Goal: Task Accomplishment & Management: Manage account settings

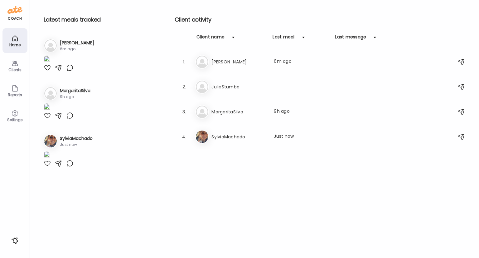
click at [11, 13] on img at bounding box center [14, 10] width 15 height 10
click at [10, 9] on img at bounding box center [14, 10] width 15 height 10
click at [13, 110] on icon at bounding box center [15, 113] width 6 height 6
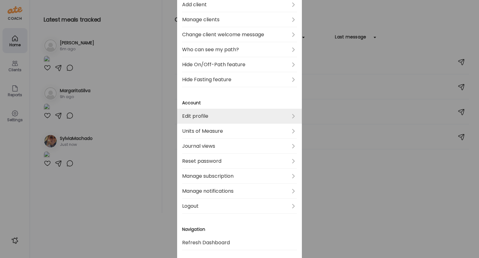
scroll to position [137, 0]
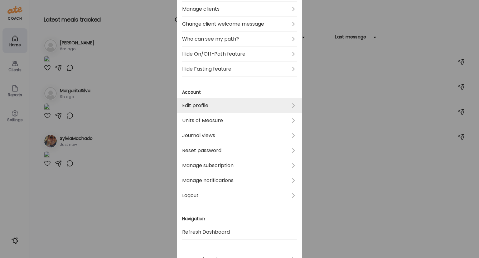
click at [197, 105] on link "Edit profile" at bounding box center [239, 105] width 115 height 15
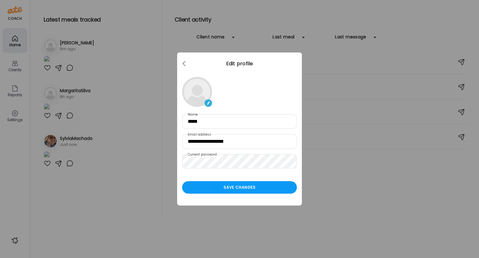
scroll to position [0, 0]
click at [209, 103] on img at bounding box center [208, 102] width 7 height 7
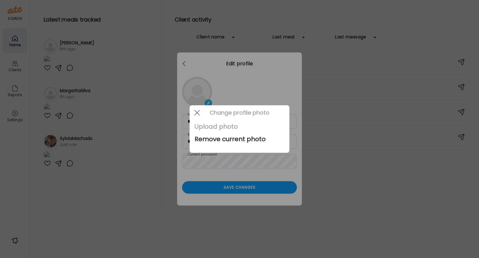
click at [213, 123] on div "Upload photo" at bounding box center [240, 126] width 90 height 12
click at [196, 113] on div at bounding box center [197, 112] width 12 height 12
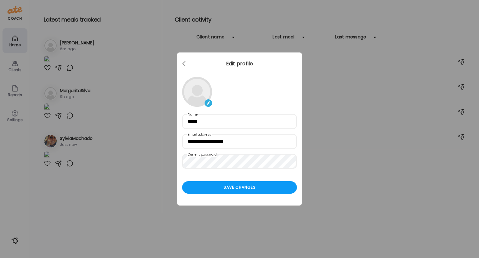
click at [210, 104] on img at bounding box center [208, 102] width 7 height 7
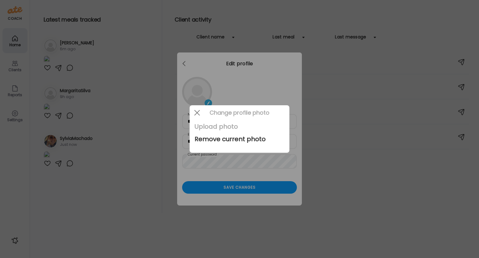
click at [216, 128] on div "Upload photo" at bounding box center [240, 126] width 90 height 12
type input "**********"
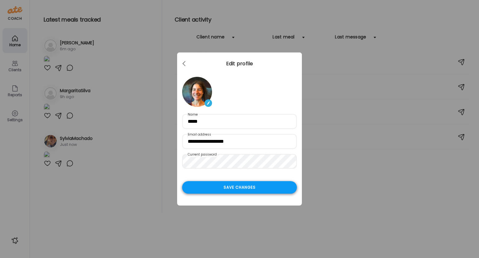
click at [246, 185] on div "Save changes" at bounding box center [239, 187] width 115 height 12
click at [184, 62] on span at bounding box center [184, 62] width 3 height 3
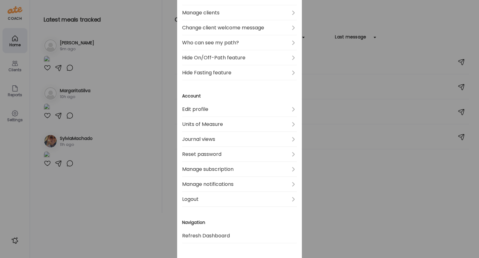
scroll to position [139, 0]
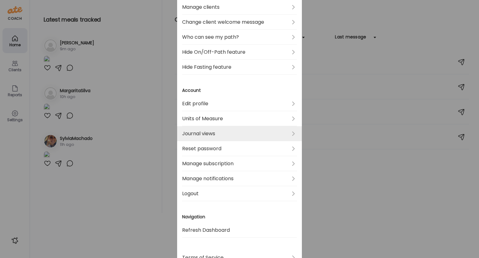
click at [210, 138] on link "Journal views" at bounding box center [239, 133] width 115 height 15
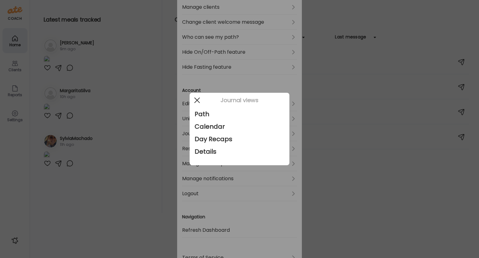
click at [198, 99] on span at bounding box center [197, 100] width 6 height 6
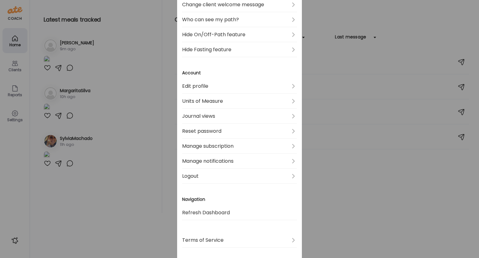
scroll to position [173, 0]
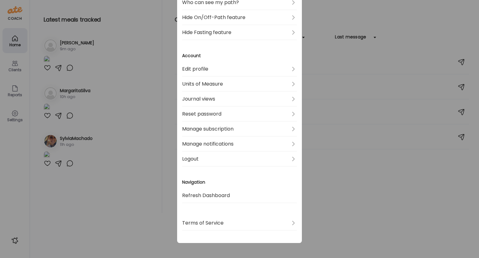
click at [374, 179] on div "Ate Coach Dashboard Wahoo! It’s official Take a moment to set up your Coach Pro…" at bounding box center [239, 129] width 479 height 258
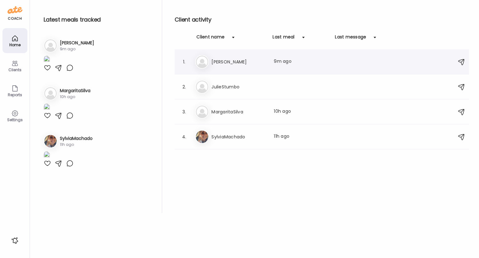
click at [216, 66] on div "An [PERSON_NAME] meal: 9m ago" at bounding box center [322, 62] width 255 height 14
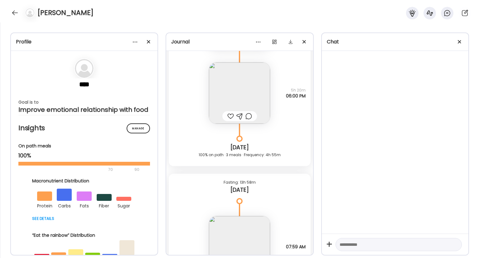
scroll to position [268, 0]
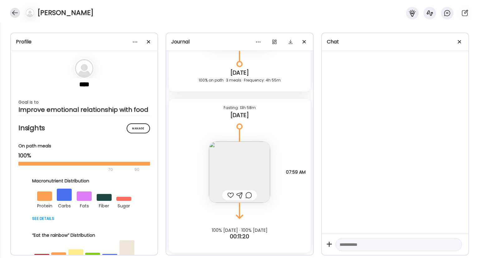
click at [13, 12] on div at bounding box center [15, 13] width 10 height 10
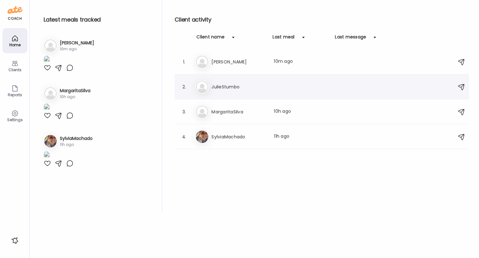
click at [220, 86] on h3 "JulieStumbo" at bounding box center [239, 86] width 55 height 7
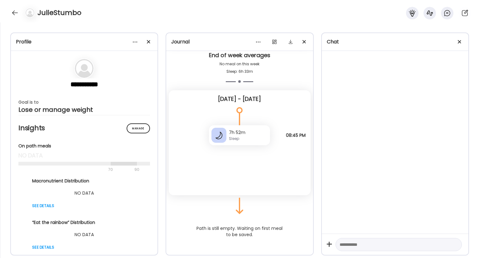
scroll to position [0, 0]
click at [16, 8] on div at bounding box center [15, 13] width 10 height 10
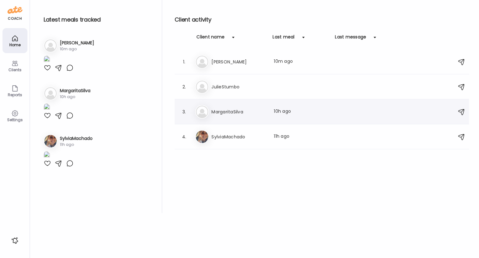
click at [227, 116] on div "Ma MargaritaSilva Last meal: 10h ago" at bounding box center [322, 112] width 255 height 14
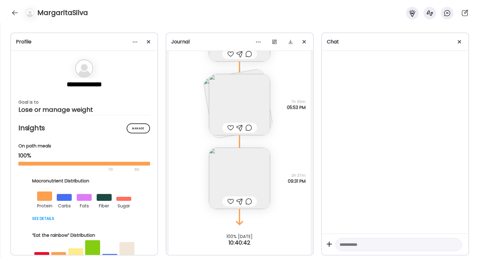
scroll to position [1303, 0]
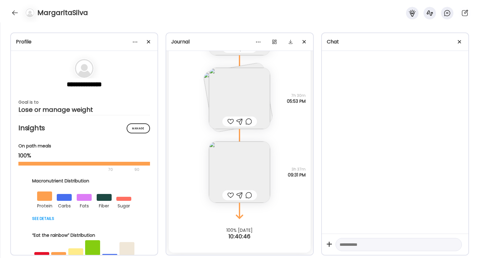
click at [23, 165] on div at bounding box center [84, 164] width 132 height 4
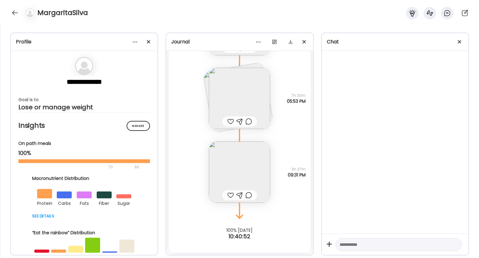
scroll to position [0, 0]
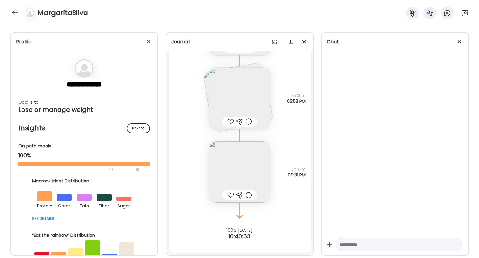
click at [202, 133] on div "Note not added Questions not answered 3h 37m 09:31 PM" at bounding box center [240, 166] width 142 height 74
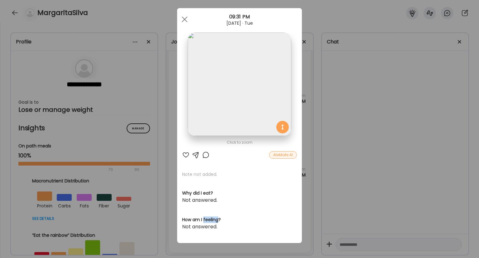
click at [202, 133] on div "Click to zoom AteMate AI Note not added. Why did I eat? Not answered. How am I …" at bounding box center [239, 125] width 125 height 235
click at [186, 22] on div at bounding box center [185, 19] width 12 height 12
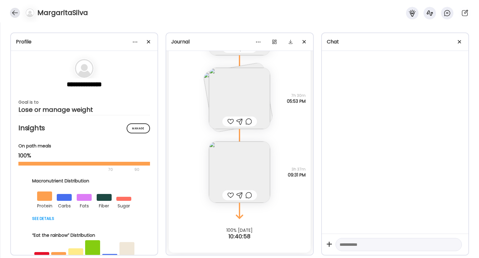
click at [12, 8] on div at bounding box center [15, 13] width 10 height 10
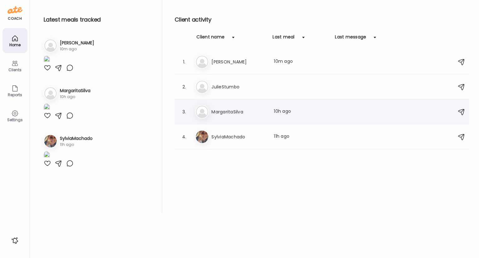
click at [234, 108] on h3 "MargaritaSilva" at bounding box center [239, 111] width 55 height 7
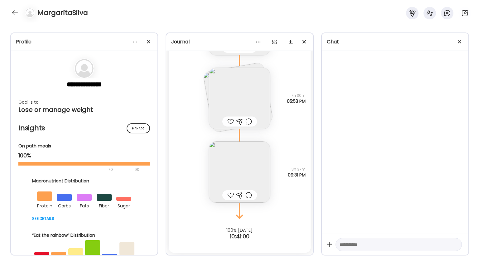
scroll to position [1271, 0]
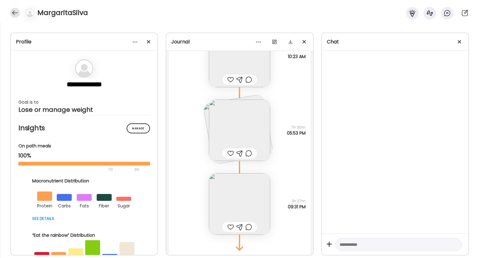
click at [15, 9] on div at bounding box center [15, 13] width 10 height 10
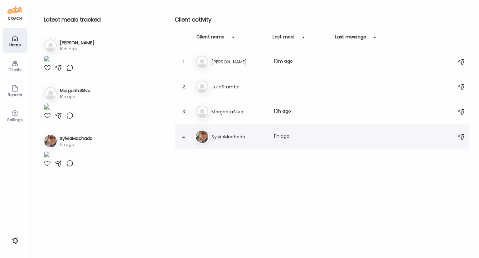
click at [224, 140] on div "Sy SylviaMachado Last meal: 11h ago" at bounding box center [322, 137] width 255 height 14
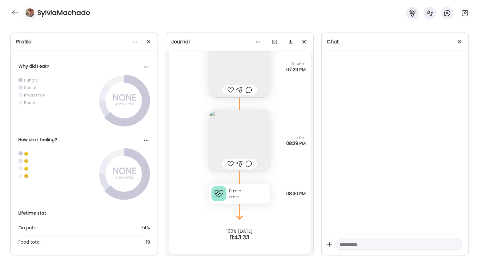
scroll to position [2483, 0]
click at [14, 10] on div at bounding box center [15, 13] width 10 height 10
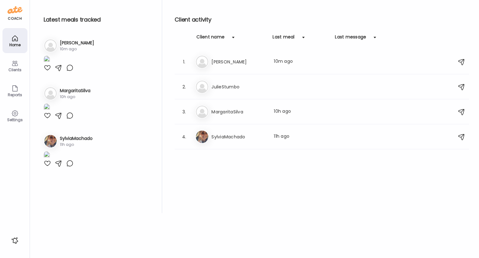
scroll to position [0, 0]
click at [9, 68] on div "Clients" at bounding box center [15, 70] width 22 height 4
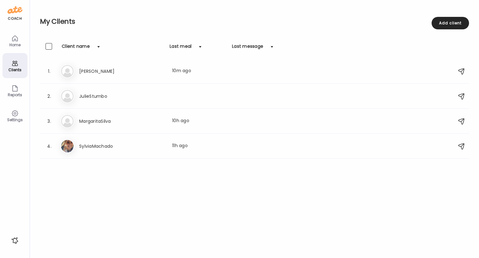
click at [11, 90] on icon at bounding box center [14, 88] width 7 height 7
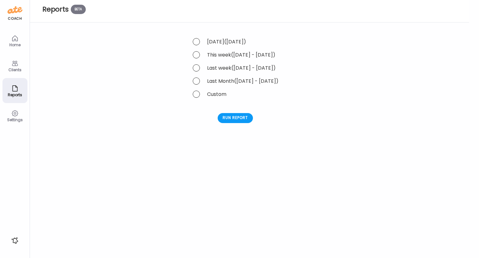
click at [11, 112] on icon at bounding box center [14, 113] width 7 height 7
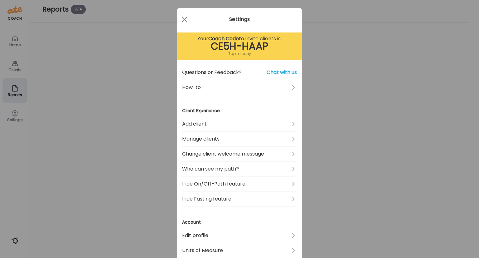
click at [9, 43] on div "Ate Coach Dashboard Wahoo! It’s official Take a moment to set up your Coach Pro…" at bounding box center [239, 129] width 479 height 258
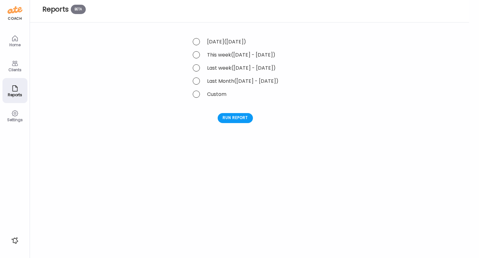
click at [11, 10] on img at bounding box center [14, 10] width 15 height 10
